Goal: Information Seeking & Learning: Check status

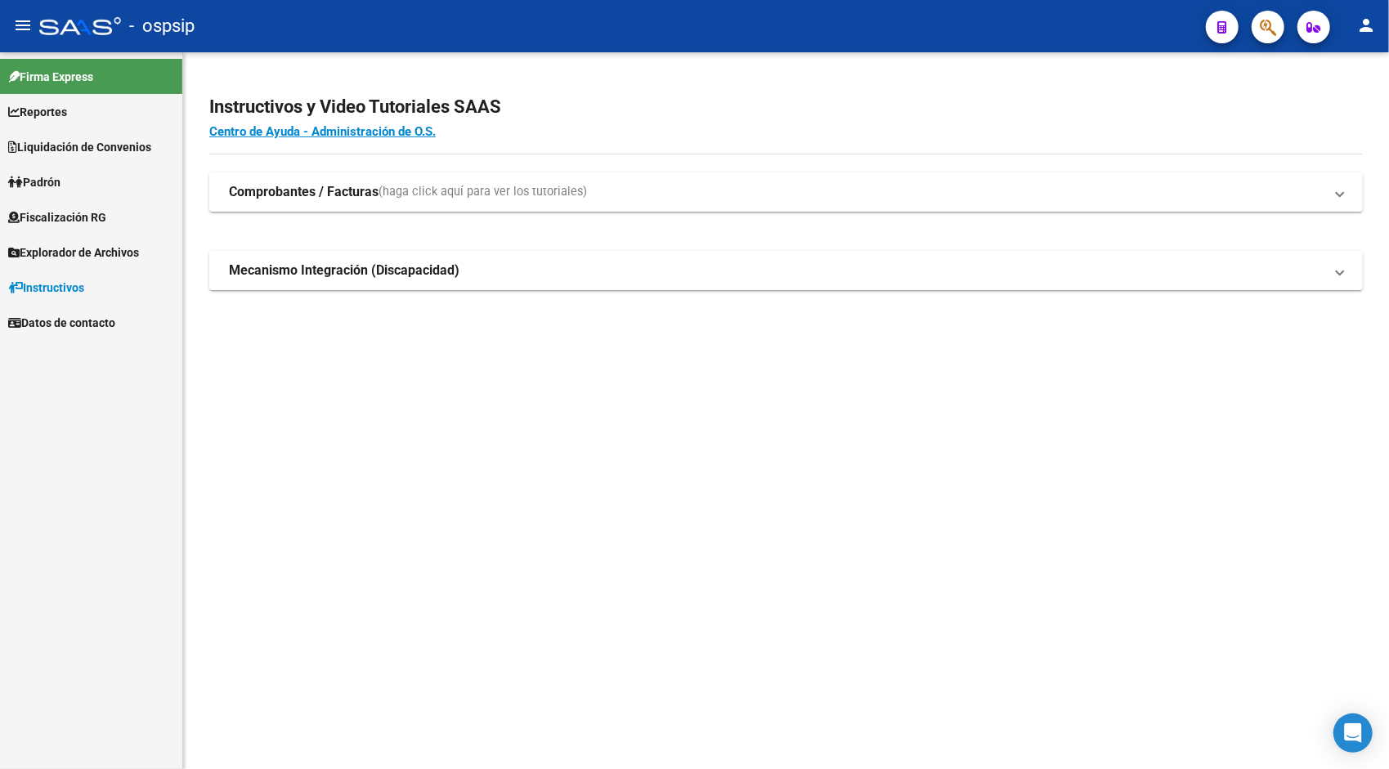
click at [82, 252] on span "Explorador de Archivos" at bounding box center [73, 253] width 131 height 18
click at [73, 285] on link "ARCA" at bounding box center [91, 287] width 182 height 35
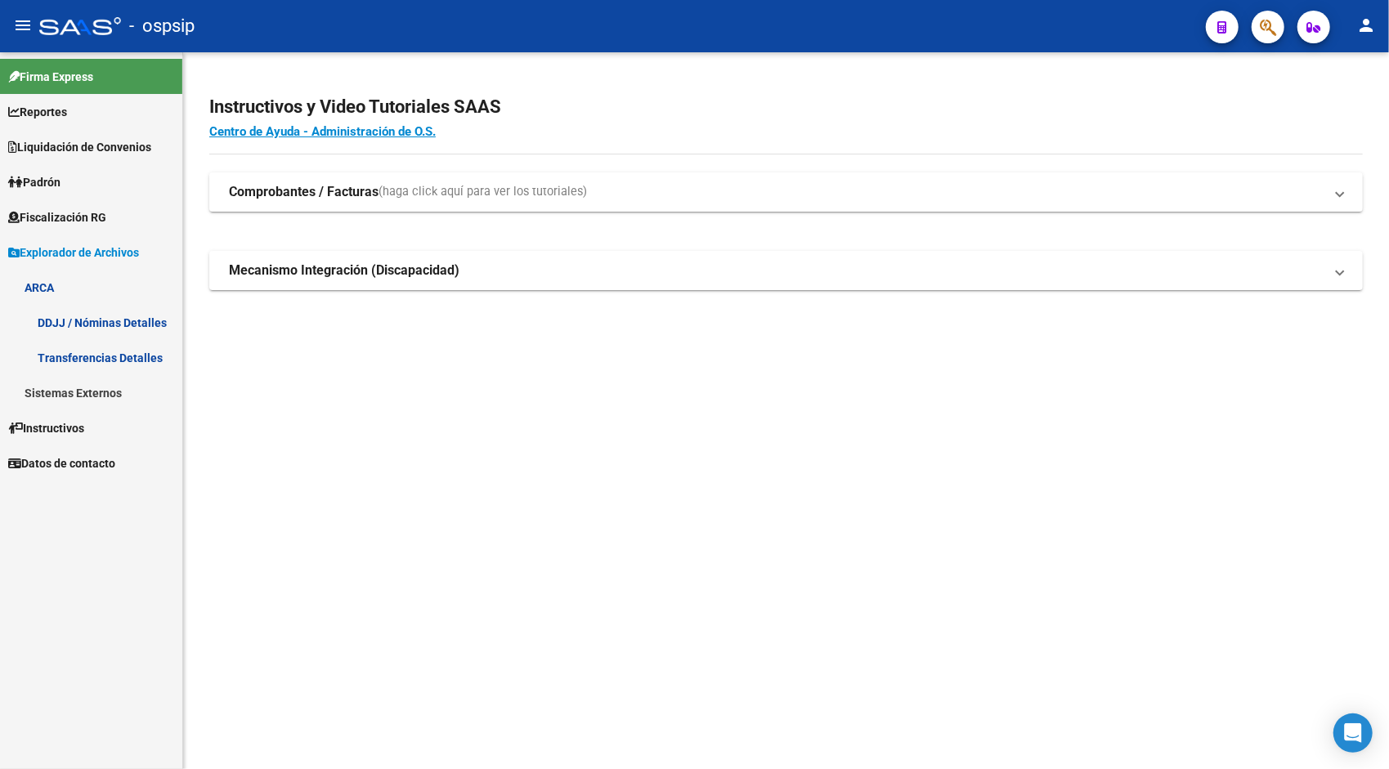
click at [114, 355] on link "Transferencias Detalles" at bounding box center [91, 357] width 182 height 35
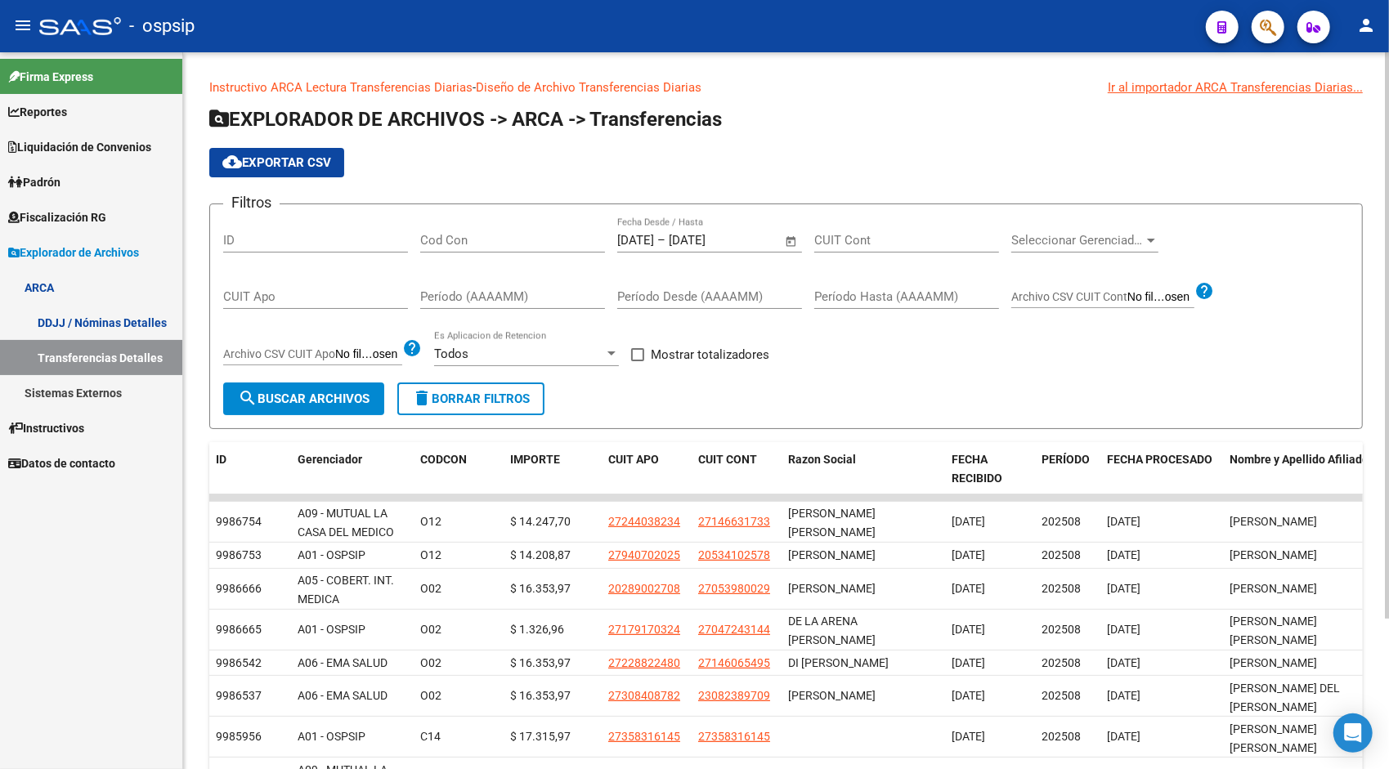
click at [794, 238] on span "Open calendar" at bounding box center [791, 240] width 39 height 39
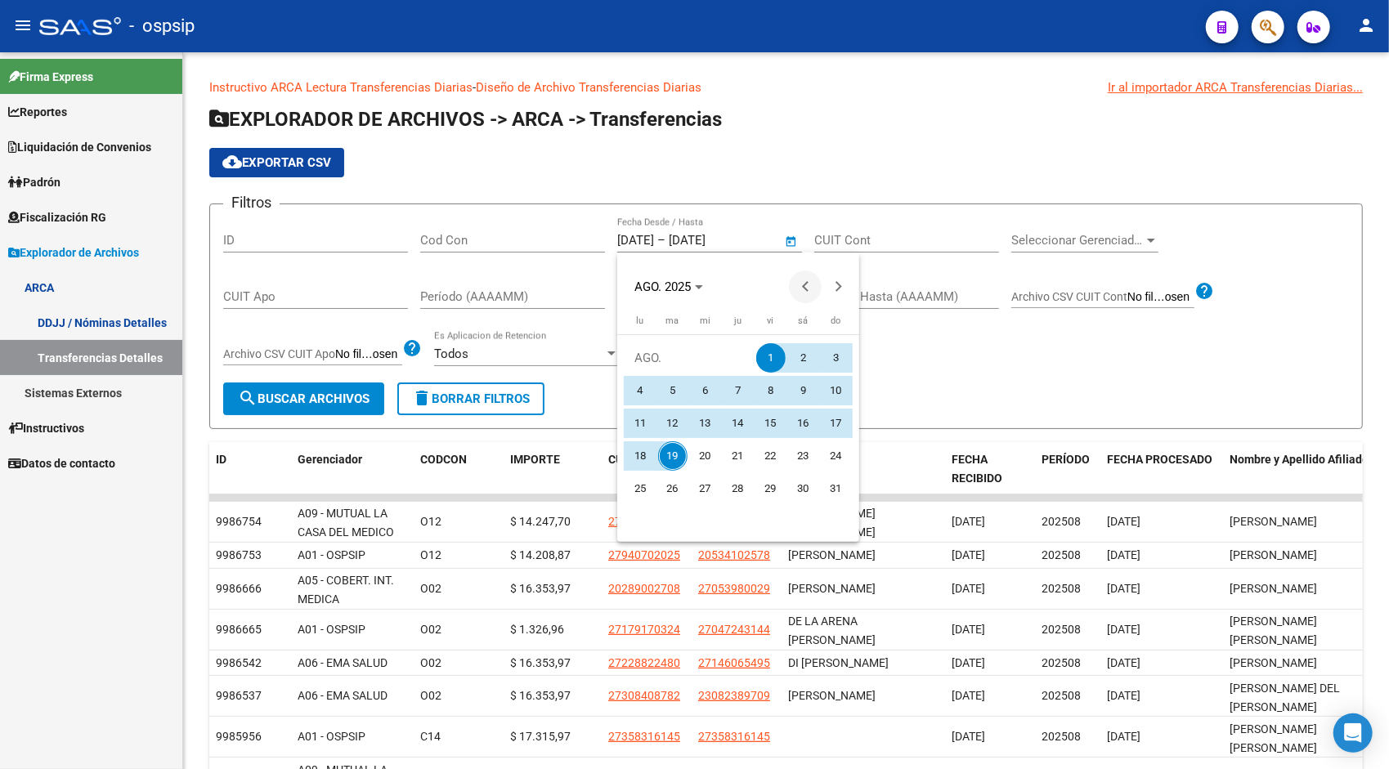
click at [807, 288] on button "Previous month" at bounding box center [805, 287] width 33 height 33
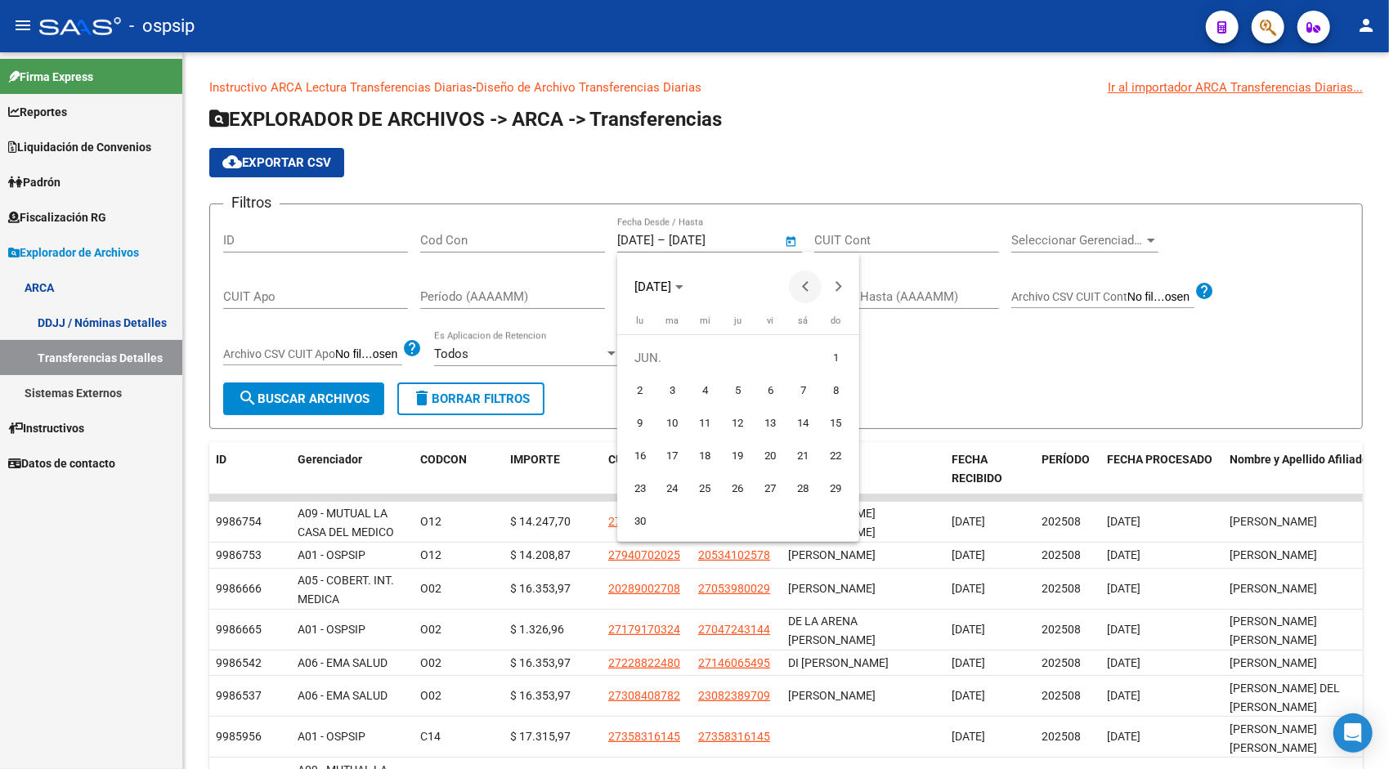
click at [807, 288] on button "Previous month" at bounding box center [805, 287] width 33 height 33
click at [1262, 31] on div at bounding box center [694, 384] width 1389 height 769
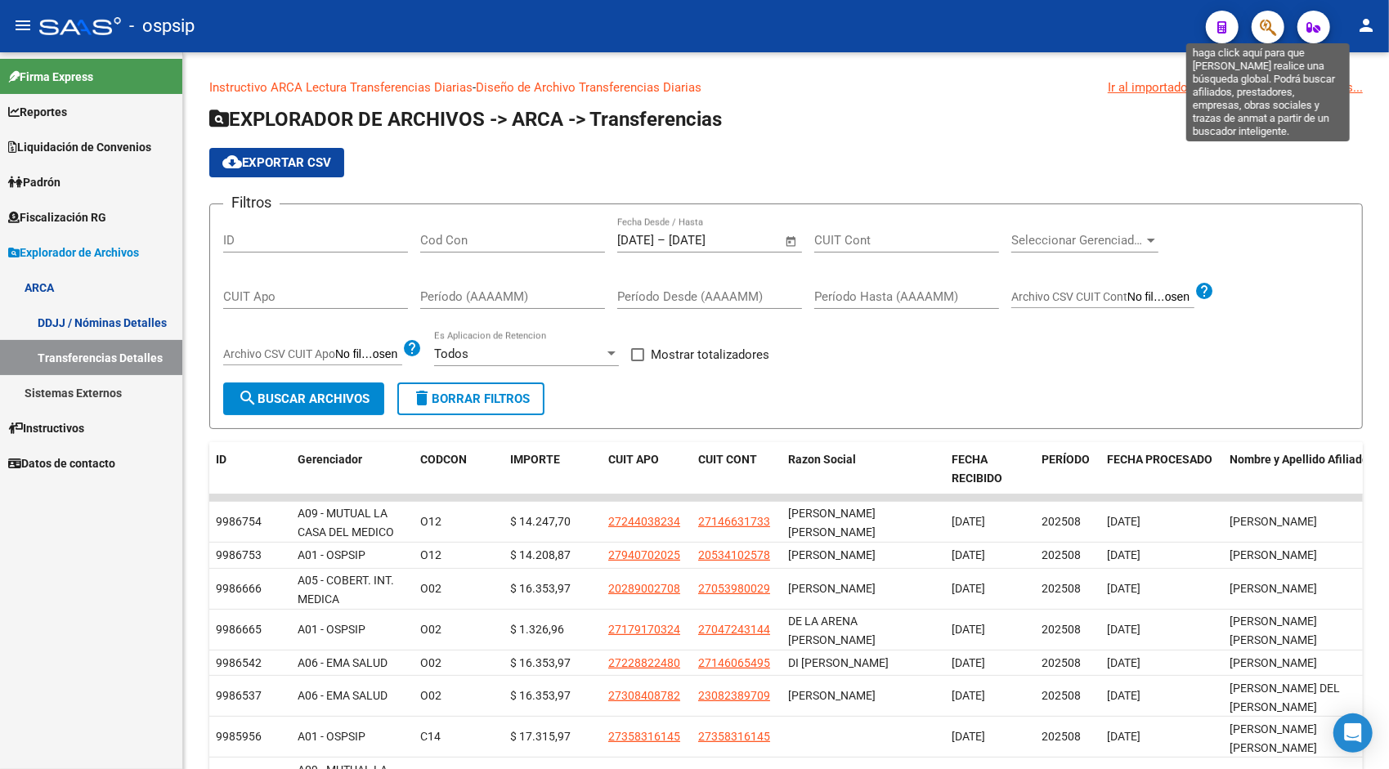
click at [1262, 31] on icon "button" at bounding box center [1267, 27] width 16 height 19
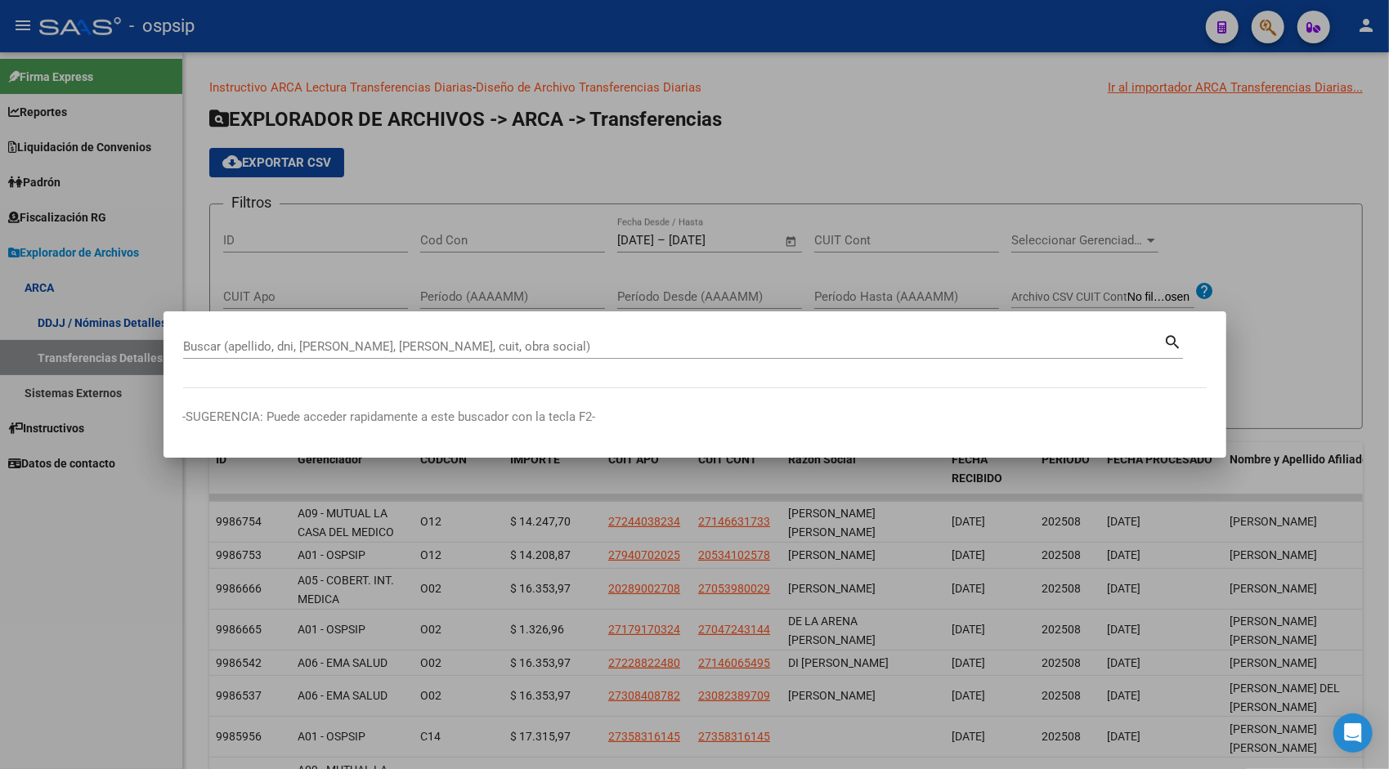
click at [435, 355] on div "Buscar (apellido, dni, [PERSON_NAME], [PERSON_NAME], cuit, obra social)" at bounding box center [673, 346] width 981 height 25
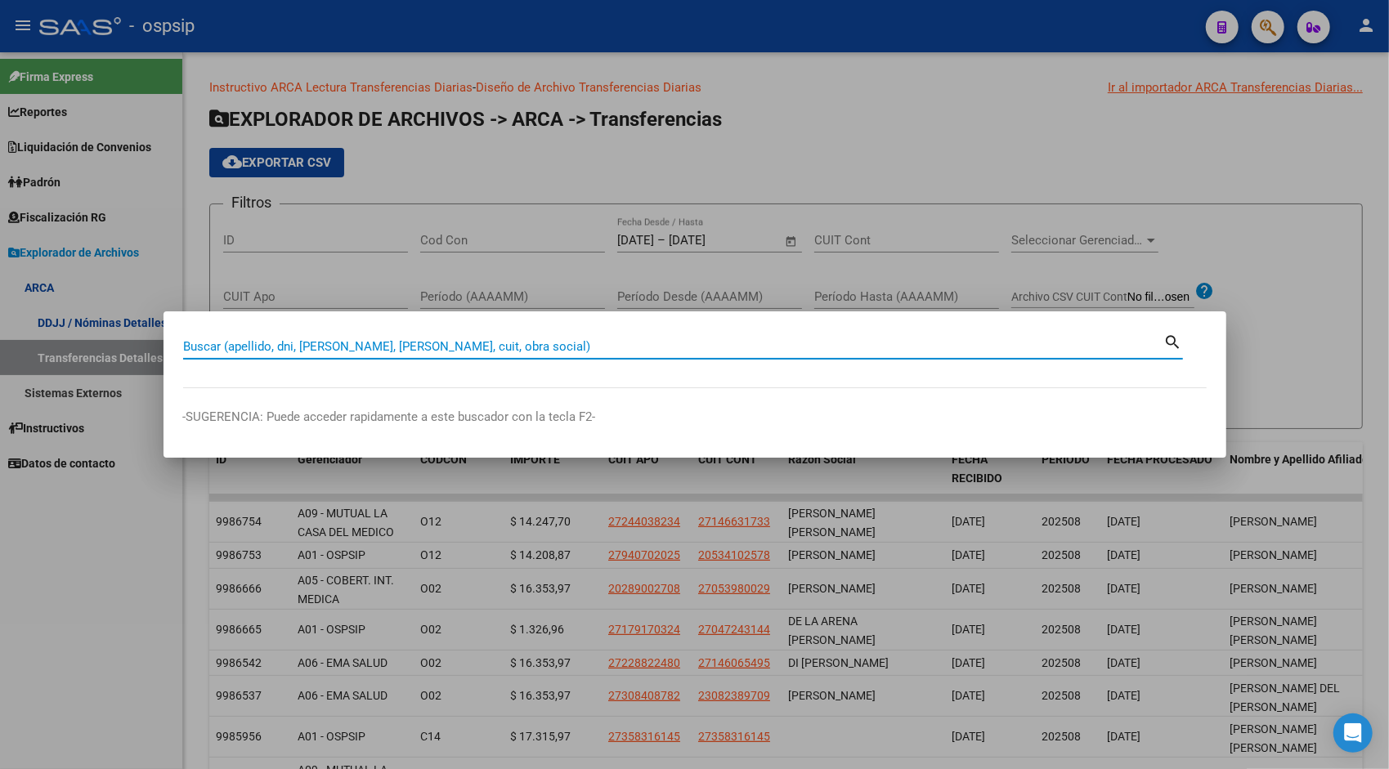
paste input "20439753758"
type input "20439753758"
type input "16777432"
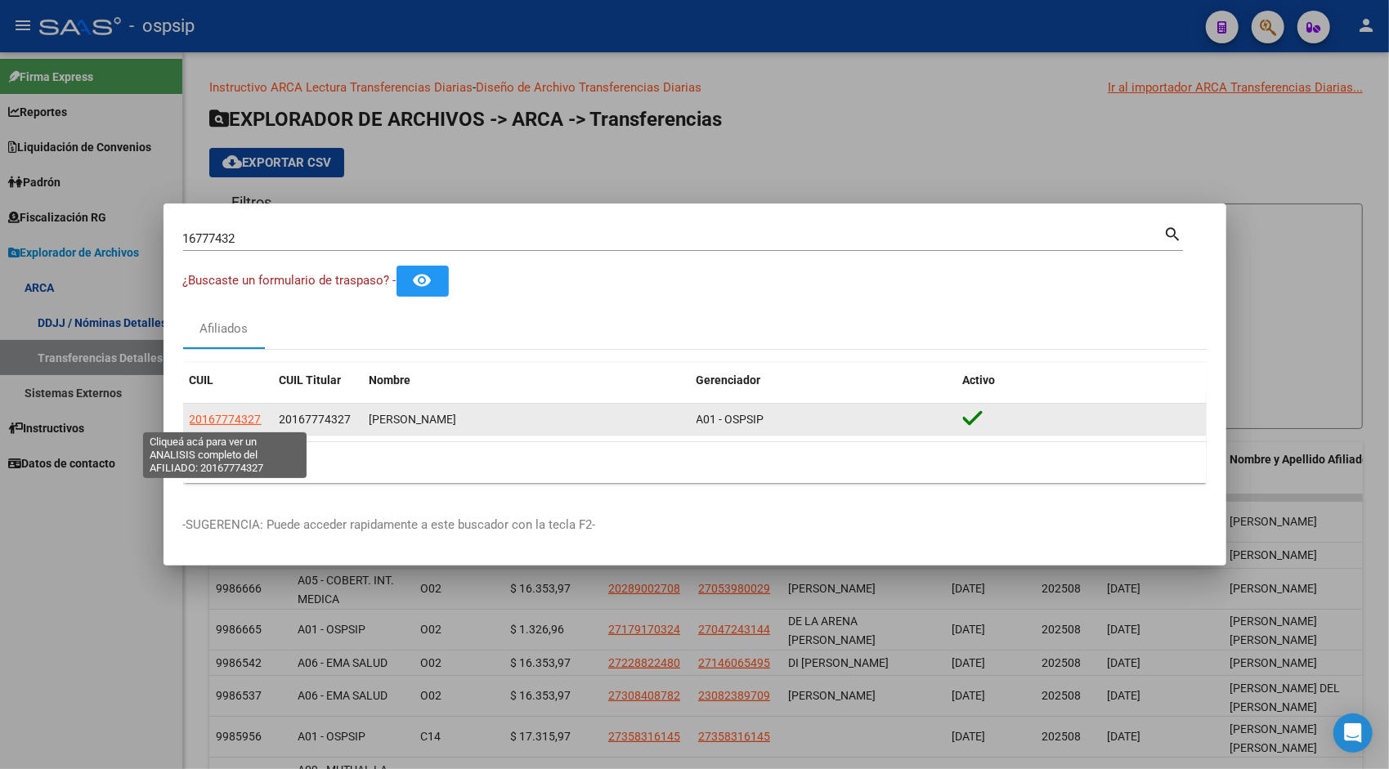
click at [228, 421] on span "20167774327" at bounding box center [226, 419] width 72 height 13
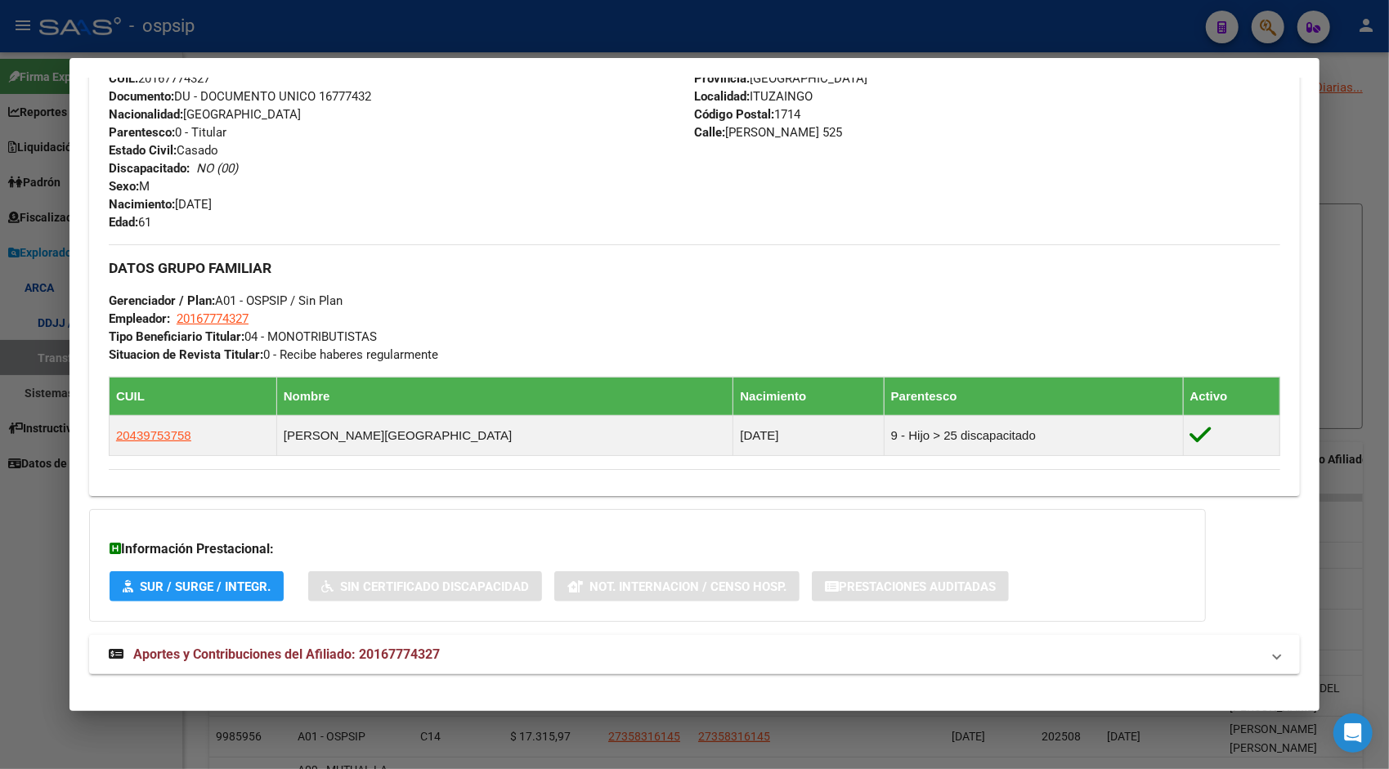
scroll to position [613, 0]
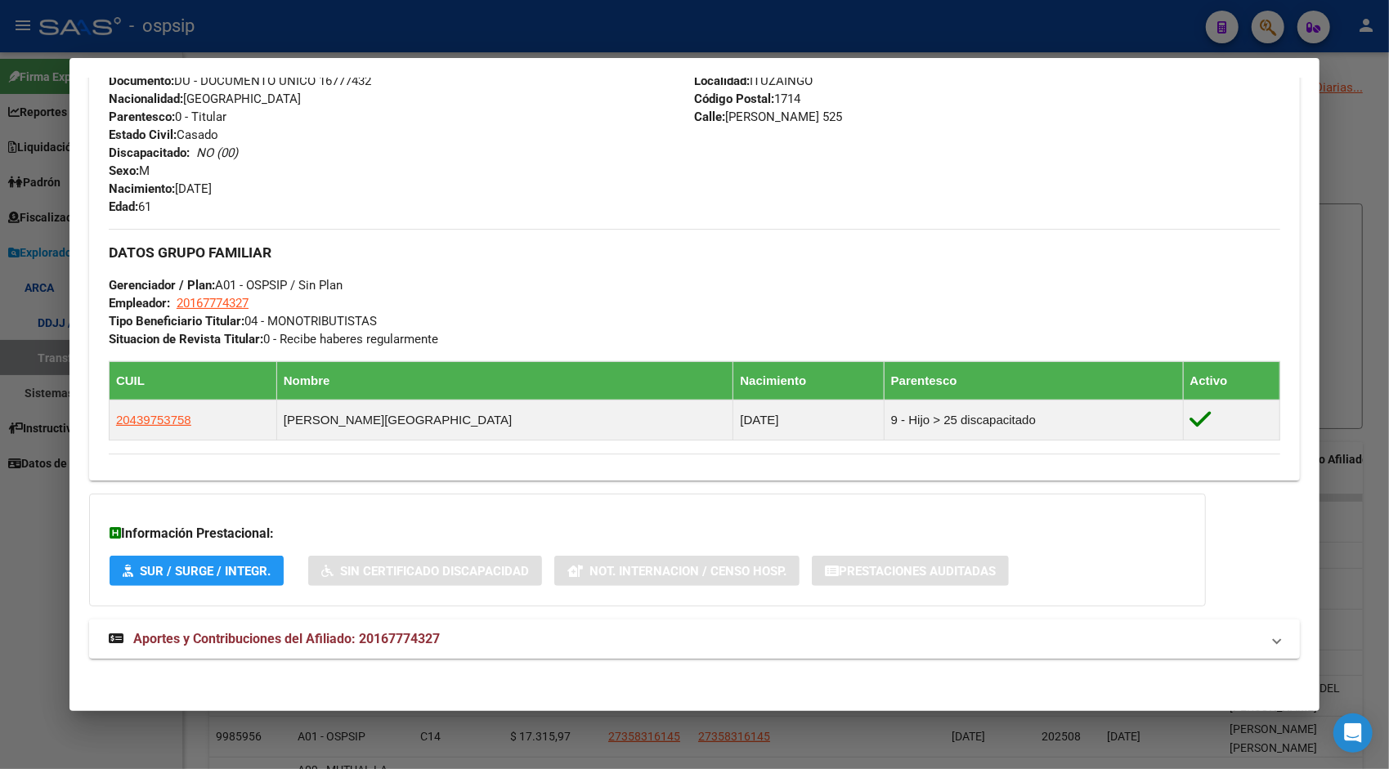
click at [305, 644] on strong "Aportes y Contribuciones del Afiliado: 20167774327" at bounding box center [274, 639] width 331 height 20
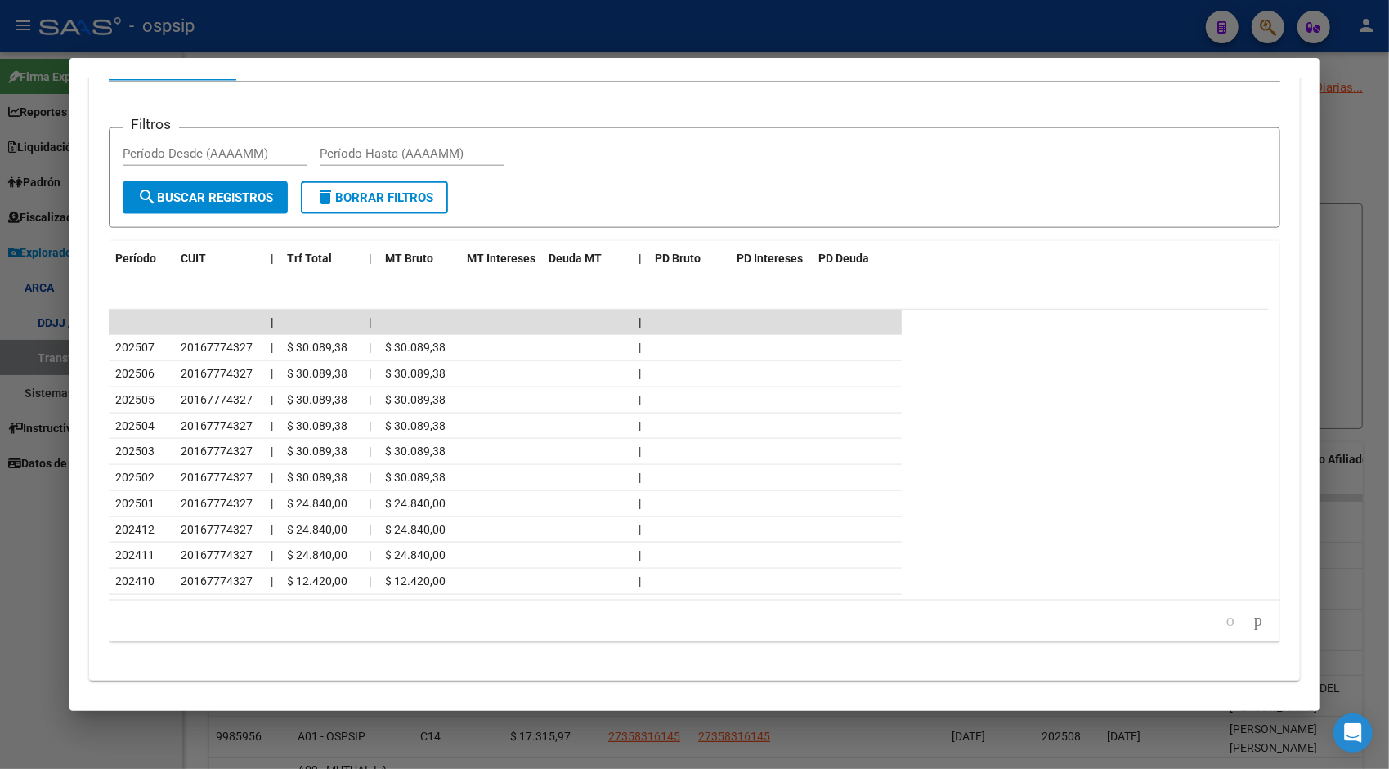
scroll to position [1337, 0]
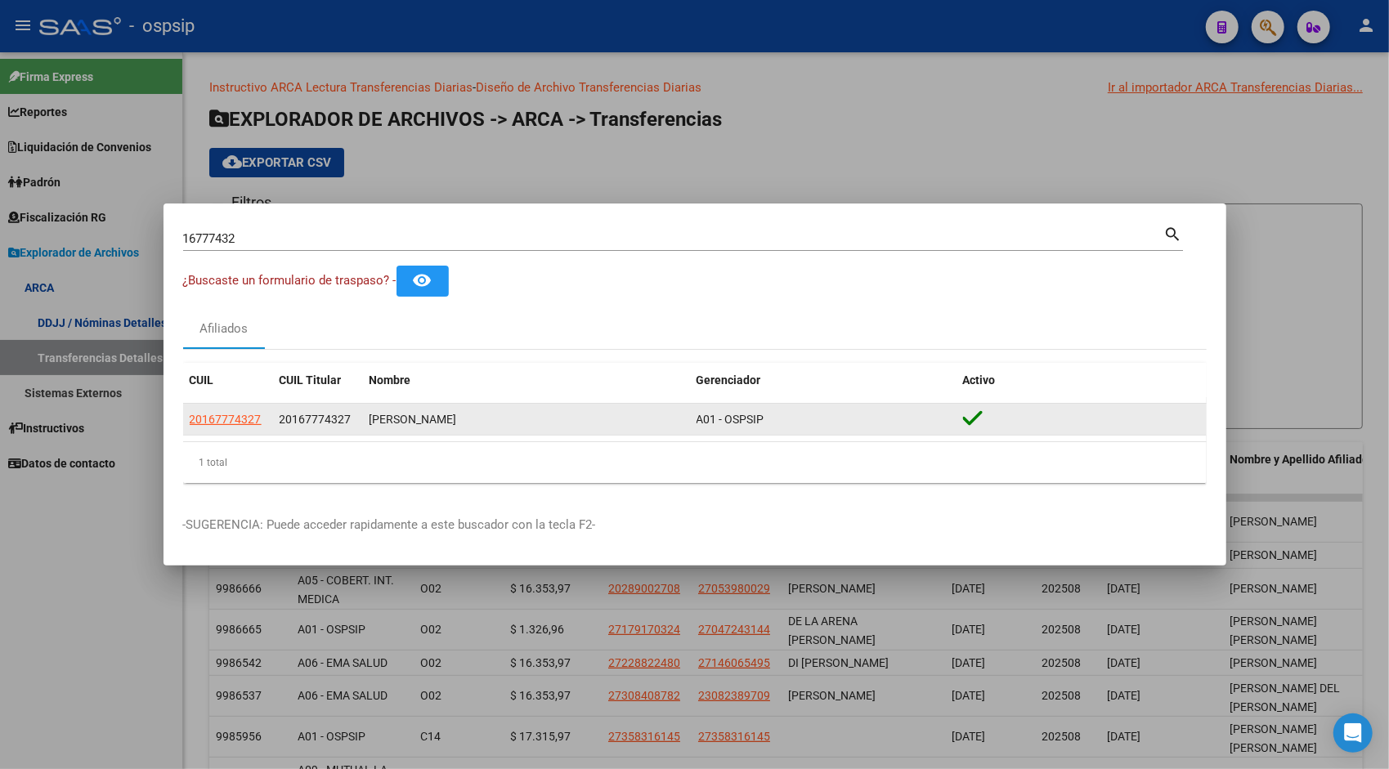
drag, startPoint x: 187, startPoint y: 419, endPoint x: 272, endPoint y: 427, distance: 85.3
click at [272, 427] on div "20167774327 20167774327 [PERSON_NAME] A01 - OSPSIP" at bounding box center [694, 420] width 1023 height 33
copy span "20167774327"
